Goal: Information Seeking & Learning: Learn about a topic

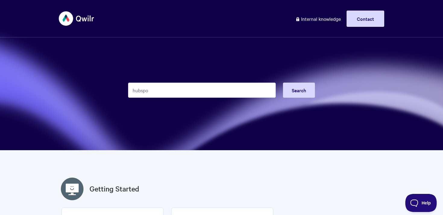
type input "hubspot"
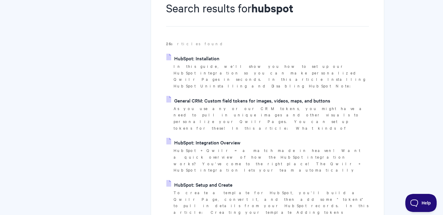
scroll to position [81, 0]
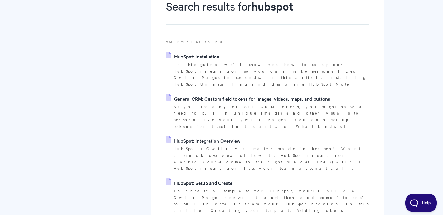
click at [230, 136] on link "HubSpot: Integration Overview" at bounding box center [203, 140] width 74 height 9
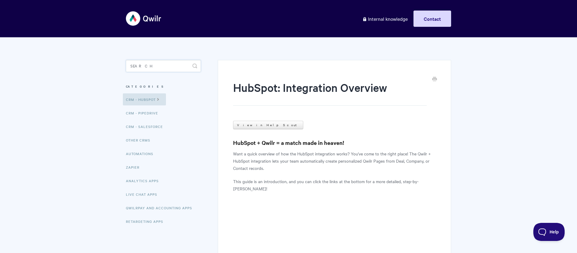
click at [155, 67] on input "Search" at bounding box center [163, 66] width 75 height 12
type input "creator"
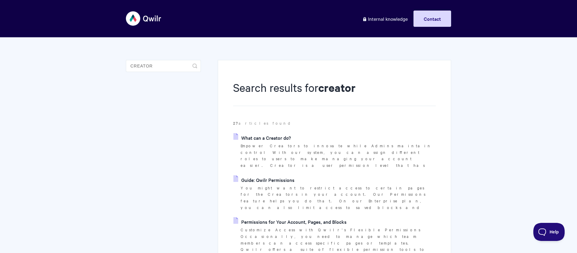
click at [288, 139] on link "What can a Creator do?" at bounding box center [262, 137] width 58 height 9
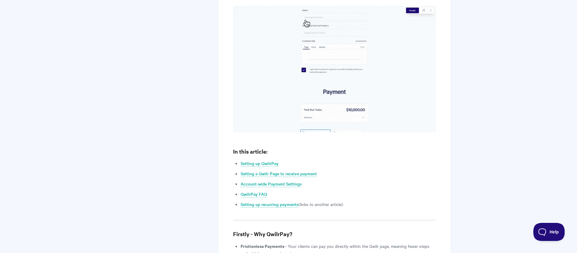
scroll to position [414, 0]
